Goal: Navigation & Orientation: Find specific page/section

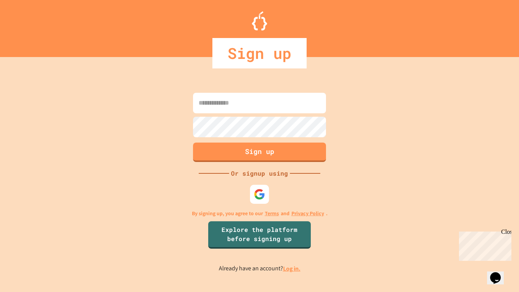
click at [232, 112] on input at bounding box center [259, 103] width 133 height 21
click at [262, 194] on img at bounding box center [260, 194] width 13 height 13
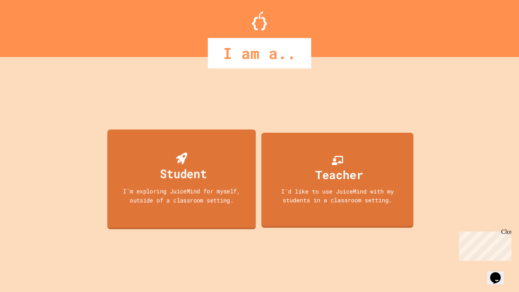
click at [186, 193] on div "I'm exploring JuiceMind for myself, outside of a classroom setting." at bounding box center [182, 196] width 134 height 18
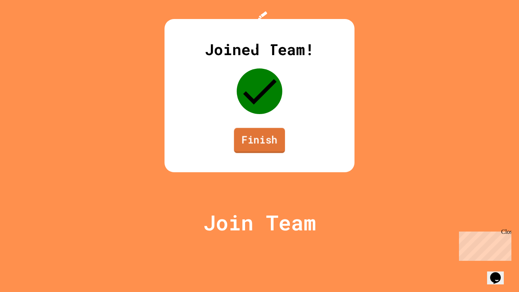
click at [262, 153] on link "Finish" at bounding box center [259, 140] width 51 height 25
